Goal: Task Accomplishment & Management: Manage account settings

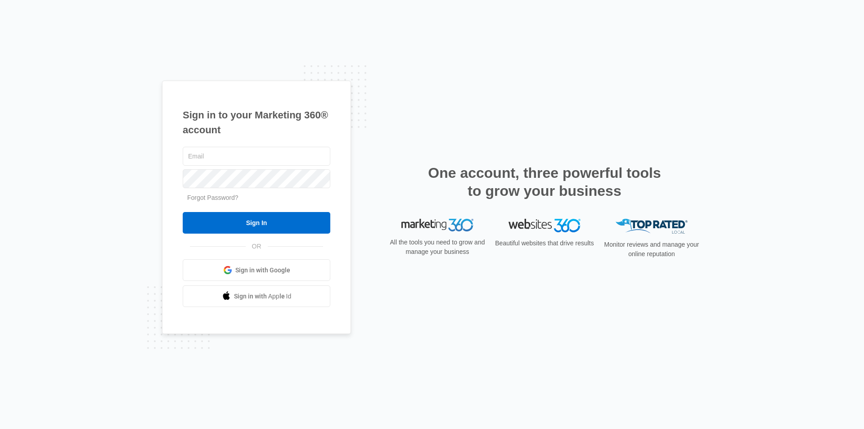
type input "[EMAIL_ADDRESS][DOMAIN_NAME]"
click at [864, 268] on div "Sign in to your Marketing 360® account [EMAIL_ADDRESS][DOMAIN_NAME] Forgot Pass…" at bounding box center [432, 214] width 864 height 429
type input "247orlandosmokeshop@gmail.com"
click at [83, 187] on div "Sign in to your Marketing 360® account 247orlandosmokeshop@gmail.com Forgot Pas…" at bounding box center [432, 214] width 864 height 429
